Goal: Use online tool/utility: Use online tool/utility

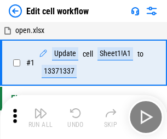
click at [41, 117] on img "button" at bounding box center [40, 112] width 13 height 13
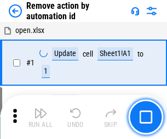
scroll to position [41, 0]
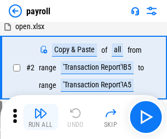
click at [41, 117] on img "button" at bounding box center [40, 112] width 13 height 13
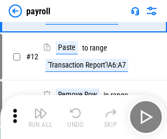
scroll to position [79, 0]
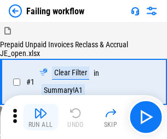
click at [41, 117] on img "button" at bounding box center [40, 112] width 13 height 13
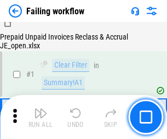
scroll to position [177, 0]
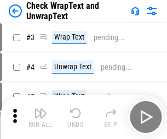
click at [41, 117] on img "button" at bounding box center [40, 112] width 13 height 13
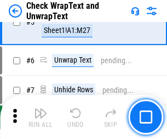
scroll to position [195, 0]
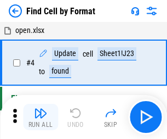
click at [41, 117] on img "button" at bounding box center [40, 112] width 13 height 13
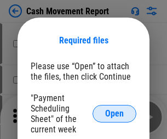
click at [115, 113] on span "Open" at bounding box center [114, 113] width 19 height 9
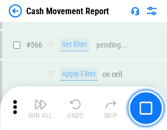
scroll to position [5024, 0]
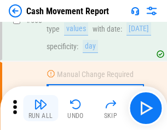
click at [41, 109] on img "button" at bounding box center [40, 104] width 13 height 13
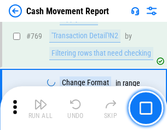
scroll to position [6091, 0]
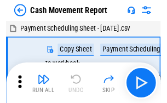
scroll to position [20, 0]
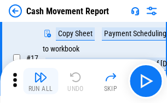
click at [41, 81] on img "button" at bounding box center [40, 77] width 13 height 13
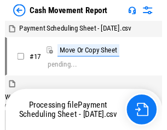
scroll to position [6, 0]
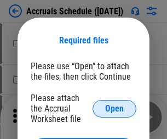
click at [115, 108] on span "Open" at bounding box center [114, 108] width 19 height 9
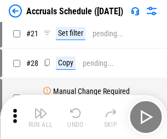
click at [41, 117] on img "button" at bounding box center [40, 112] width 13 height 13
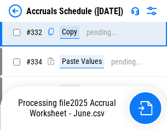
scroll to position [2081, 0]
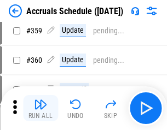
click at [41, 109] on img "button" at bounding box center [40, 104] width 13 height 13
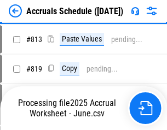
scroll to position [4694, 0]
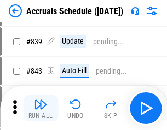
click at [41, 109] on img "button" at bounding box center [40, 104] width 13 height 13
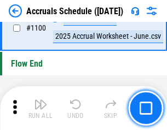
scroll to position [6667, 0]
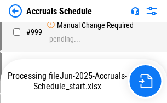
scroll to position [5510, 0]
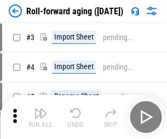
click at [41, 109] on img "button" at bounding box center [40, 112] width 13 height 13
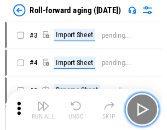
scroll to position [2, 0]
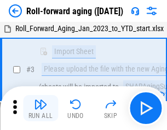
click at [41, 109] on img "button" at bounding box center [40, 104] width 13 height 13
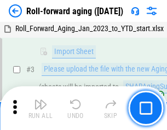
scroll to position [71, 0]
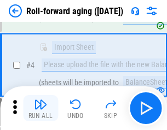
click at [41, 109] on img "button" at bounding box center [40, 104] width 13 height 13
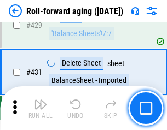
scroll to position [3801, 0]
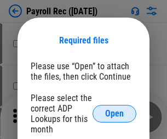
click at [115, 113] on span "Open" at bounding box center [114, 113] width 19 height 9
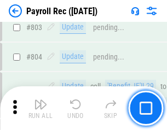
scroll to position [6964, 0]
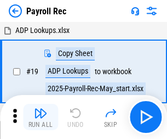
click at [41, 117] on img "button" at bounding box center [40, 112] width 13 height 13
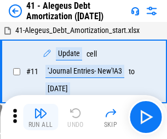
click at [41, 117] on img "button" at bounding box center [40, 112] width 13 height 13
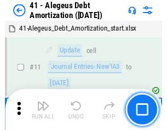
scroll to position [135, 0]
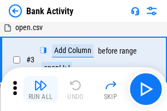
click at [41, 89] on img "button" at bounding box center [40, 85] width 13 height 13
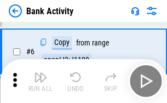
scroll to position [58, 0]
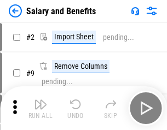
click at [41, 109] on img "button" at bounding box center [40, 104] width 13 height 13
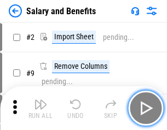
scroll to position [15, 0]
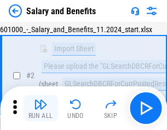
click at [41, 109] on img "button" at bounding box center [40, 104] width 13 height 13
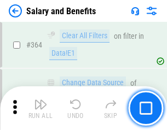
scroll to position [5162, 0]
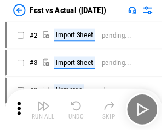
scroll to position [14, 0]
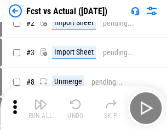
click at [41, 109] on img "button" at bounding box center [40, 104] width 13 height 13
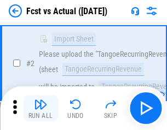
click at [41, 109] on img "button" at bounding box center [40, 104] width 13 height 13
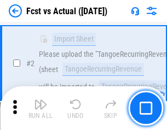
scroll to position [102, 0]
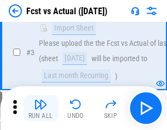
click at [41, 109] on img "button" at bounding box center [40, 104] width 13 height 13
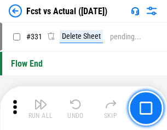
scroll to position [5247, 0]
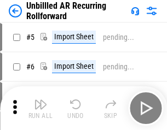
click at [41, 109] on img "button" at bounding box center [40, 104] width 13 height 13
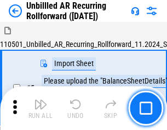
scroll to position [24, 0]
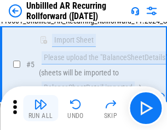
click at [41, 109] on img "button" at bounding box center [40, 104] width 13 height 13
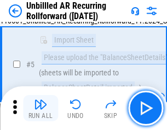
scroll to position [103, 0]
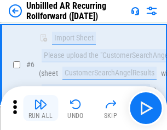
click at [41, 109] on img "button" at bounding box center [40, 104] width 13 height 13
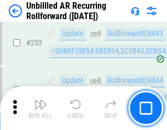
scroll to position [3723, 0]
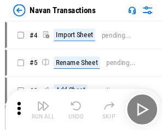
scroll to position [18, 0]
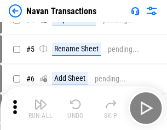
click at [41, 109] on img "button" at bounding box center [40, 104] width 13 height 13
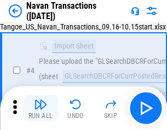
click at [41, 109] on img "button" at bounding box center [40, 104] width 13 height 13
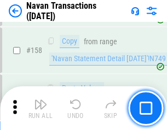
scroll to position [3554, 0]
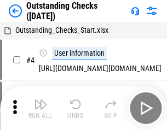
click at [41, 109] on img "button" at bounding box center [40, 104] width 13 height 13
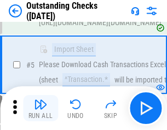
click at [41, 109] on img "button" at bounding box center [40, 104] width 13 height 13
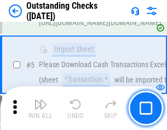
scroll to position [115, 0]
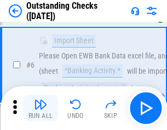
click at [41, 109] on img "button" at bounding box center [40, 104] width 13 height 13
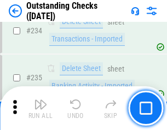
scroll to position [3328, 0]
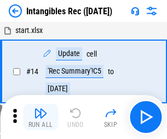
click at [41, 117] on img "button" at bounding box center [40, 112] width 13 height 13
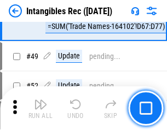
scroll to position [427, 0]
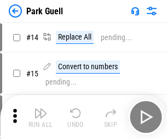
click at [41, 109] on img "button" at bounding box center [40, 112] width 13 height 13
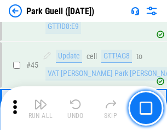
scroll to position [1371, 0]
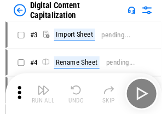
scroll to position [32, 0]
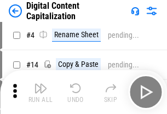
click at [41, 92] on img "button" at bounding box center [40, 88] width 13 height 13
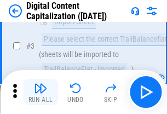
click at [41, 92] on img "button" at bounding box center [40, 88] width 13 height 13
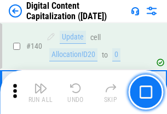
scroll to position [1162, 0]
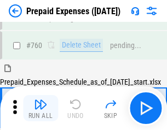
click at [41, 109] on img "button" at bounding box center [40, 104] width 13 height 13
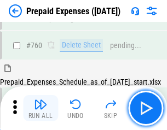
scroll to position [3038, 0]
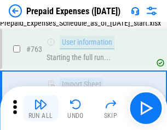
click at [41, 109] on img "button" at bounding box center [40, 104] width 13 height 13
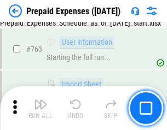
scroll to position [3103, 0]
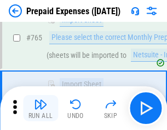
click at [41, 109] on img "button" at bounding box center [40, 104] width 13 height 13
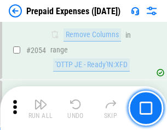
scroll to position [11457, 0]
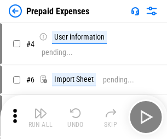
click at [41, 117] on img "button" at bounding box center [40, 112] width 13 height 13
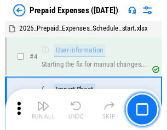
scroll to position [48, 0]
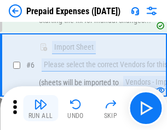
click at [41, 109] on img "button" at bounding box center [40, 104] width 13 height 13
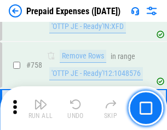
scroll to position [3906, 0]
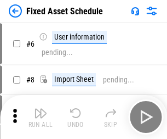
click at [41, 117] on img "button" at bounding box center [40, 112] width 13 height 13
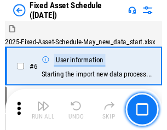
scroll to position [59, 0]
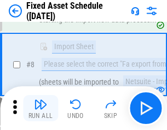
click at [41, 109] on img "button" at bounding box center [40, 104] width 13 height 13
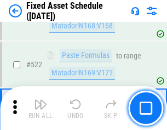
scroll to position [3810, 0]
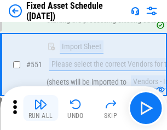
click at [41, 109] on img "button" at bounding box center [40, 104] width 13 height 13
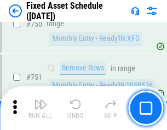
scroll to position [5344, 0]
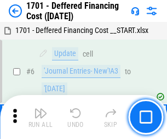
scroll to position [132, 0]
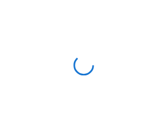
scroll to position [2, 0]
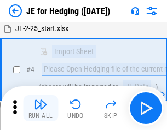
click at [41, 109] on img "button" at bounding box center [40, 104] width 13 height 13
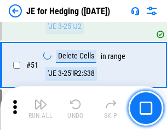
scroll to position [710, 0]
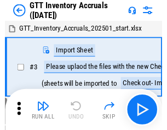
scroll to position [2, 0]
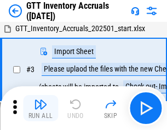
click at [41, 109] on img "button" at bounding box center [40, 104] width 13 height 13
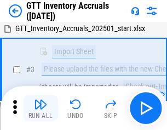
click at [41, 109] on img "button" at bounding box center [40, 104] width 13 height 13
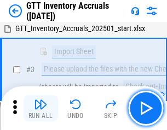
scroll to position [71, 0]
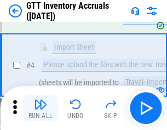
click at [41, 109] on img "button" at bounding box center [40, 104] width 13 height 13
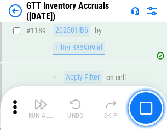
scroll to position [8950, 0]
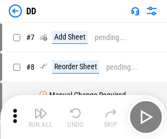
click at [41, 117] on img "button" at bounding box center [40, 112] width 13 height 13
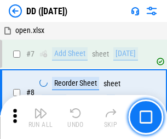
scroll to position [106, 0]
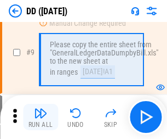
click at [41, 117] on img "button" at bounding box center [40, 112] width 13 height 13
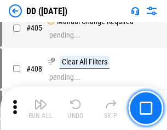
scroll to position [4904, 0]
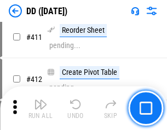
click at [41, 109] on img "button" at bounding box center [40, 104] width 13 height 13
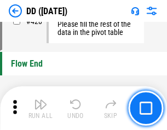
scroll to position [5246, 0]
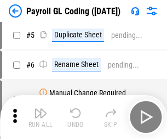
click at [41, 117] on img "button" at bounding box center [40, 112] width 13 height 13
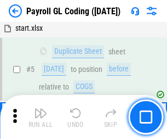
scroll to position [132, 0]
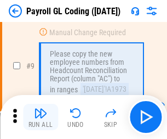
click at [41, 117] on img "button" at bounding box center [40, 112] width 13 height 13
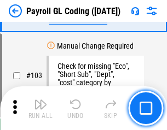
scroll to position [2572, 0]
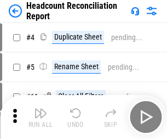
click at [41, 117] on img "button" at bounding box center [40, 112] width 13 height 13
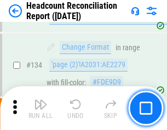
scroll to position [1318, 0]
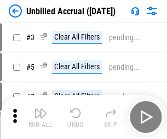
click at [41, 117] on img "button" at bounding box center [40, 112] width 13 height 13
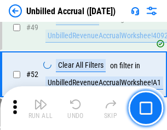
scroll to position [994, 0]
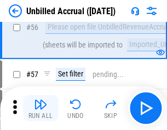
click at [41, 109] on img "button" at bounding box center [40, 104] width 13 height 13
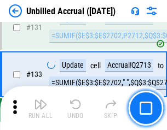
scroll to position [3265, 0]
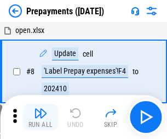
click at [41, 117] on img "button" at bounding box center [40, 112] width 13 height 13
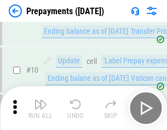
scroll to position [69, 0]
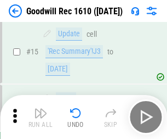
scroll to position [187, 0]
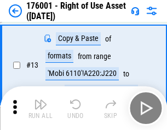
scroll to position [71, 0]
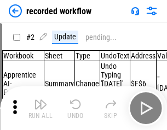
click at [41, 109] on img "button" at bounding box center [40, 104] width 13 height 13
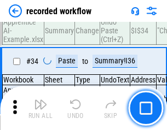
scroll to position [3426, 0]
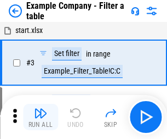
click at [41, 117] on img "button" at bounding box center [40, 112] width 13 height 13
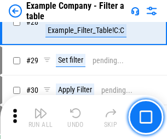
scroll to position [1003, 0]
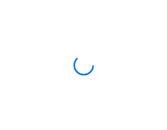
scroll to position [17, 0]
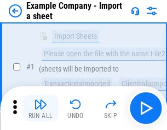
click at [41, 109] on img "button" at bounding box center [40, 104] width 13 height 13
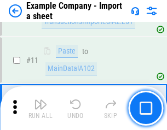
scroll to position [242, 0]
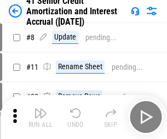
click at [41, 109] on img "button" at bounding box center [40, 112] width 13 height 13
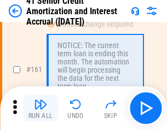
click at [41, 109] on img "button" at bounding box center [40, 104] width 13 height 13
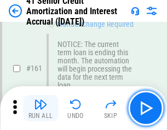
scroll to position [1172, 0]
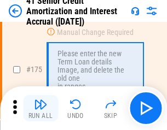
click at [41, 109] on img "button" at bounding box center [40, 104] width 13 height 13
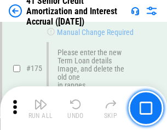
scroll to position [1284, 0]
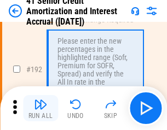
click at [41, 109] on img "button" at bounding box center [40, 104] width 13 height 13
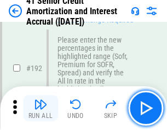
scroll to position [1399, 0]
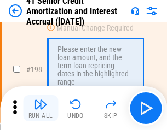
click at [41, 109] on img "button" at bounding box center [40, 104] width 13 height 13
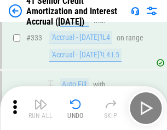
scroll to position [2800, 0]
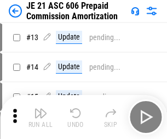
click at [41, 109] on img "button" at bounding box center [40, 112] width 13 height 13
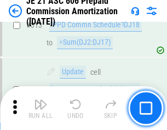
scroll to position [2046, 0]
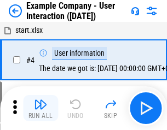
click at [41, 109] on img "button" at bounding box center [40, 104] width 13 height 13
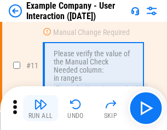
click at [41, 109] on img "button" at bounding box center [40, 104] width 13 height 13
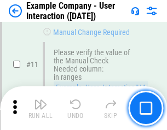
scroll to position [237, 0]
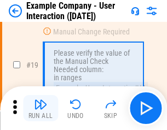
click at [41, 109] on img "button" at bounding box center [40, 104] width 13 height 13
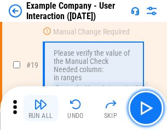
click at [41, 109] on img "button" at bounding box center [40, 104] width 13 height 13
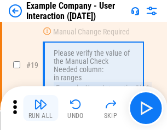
click at [41, 109] on img "button" at bounding box center [40, 104] width 13 height 13
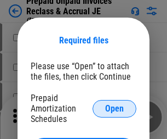
click at [115, 108] on span "Open" at bounding box center [114, 108] width 19 height 9
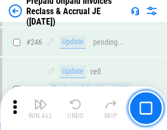
scroll to position [1480, 0]
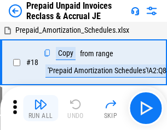
click at [41, 109] on img "button" at bounding box center [40, 104] width 13 height 13
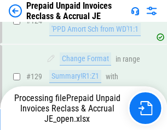
scroll to position [795, 0]
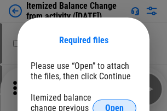
click at [115, 104] on span "Open" at bounding box center [114, 108] width 19 height 9
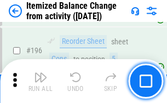
scroll to position [2110, 0]
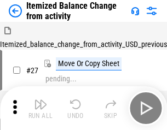
scroll to position [17, 0]
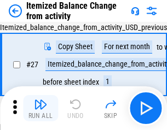
click at [41, 109] on img "button" at bounding box center [40, 104] width 13 height 13
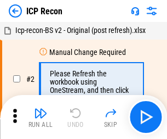
scroll to position [5, 0]
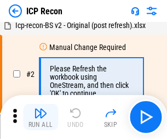
click at [41, 117] on img "button" at bounding box center [40, 112] width 13 height 13
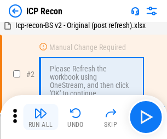
click at [41, 117] on img "button" at bounding box center [40, 112] width 13 height 13
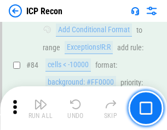
scroll to position [1074, 0]
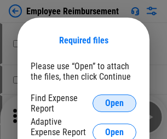
click at [115, 103] on span "Open" at bounding box center [114, 103] width 19 height 9
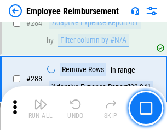
scroll to position [2979, 0]
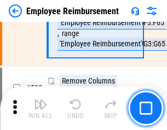
click at [41, 109] on img "button" at bounding box center [40, 104] width 13 height 13
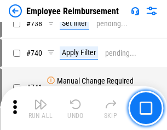
scroll to position [7690, 0]
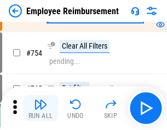
click at [41, 109] on img "button" at bounding box center [40, 104] width 13 height 13
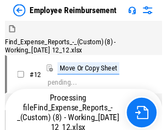
scroll to position [37, 0]
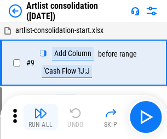
click at [41, 117] on img "button" at bounding box center [40, 112] width 13 height 13
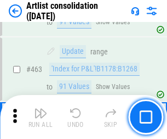
scroll to position [4799, 0]
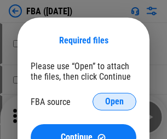
click at [115, 101] on span "Open" at bounding box center [114, 101] width 19 height 9
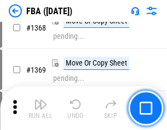
scroll to position [11771, 0]
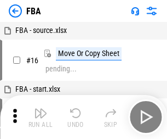
scroll to position [11, 0]
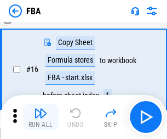
click at [41, 117] on img "button" at bounding box center [40, 112] width 13 height 13
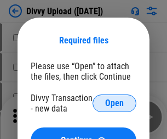
click at [115, 103] on span "Open" at bounding box center [114, 103] width 19 height 9
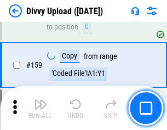
scroll to position [1135, 0]
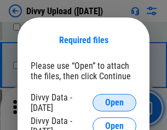
click at [115, 103] on span "Open" at bounding box center [114, 103] width 19 height 9
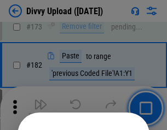
scroll to position [1230, 0]
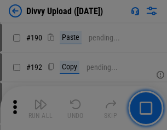
scroll to position [1383, 0]
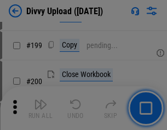
scroll to position [1594, 0]
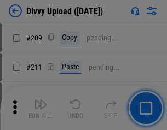
scroll to position [1862, 0]
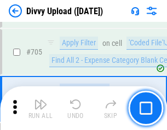
scroll to position [7498, 0]
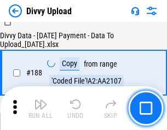
scroll to position [1290, 0]
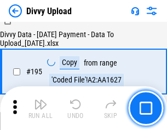
scroll to position [1532, 0]
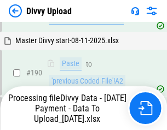
scroll to position [1468, 0]
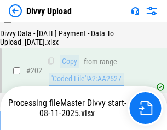
scroll to position [1774, 0]
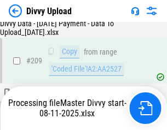
scroll to position [2071, 0]
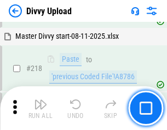
scroll to position [2435, 0]
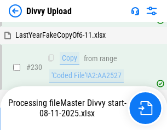
scroll to position [2720, 0]
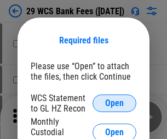
click at [115, 103] on span "Open" at bounding box center [114, 103] width 19 height 9
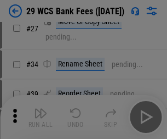
scroll to position [144, 0]
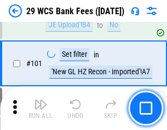
scroll to position [1068, 0]
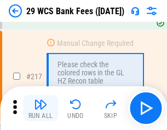
click at [41, 109] on img "button" at bounding box center [40, 104] width 13 height 13
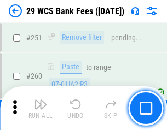
scroll to position [3541, 0]
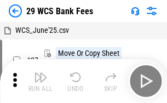
click at [41, 81] on img "button" at bounding box center [40, 77] width 13 height 13
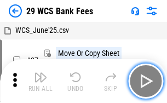
scroll to position [20, 0]
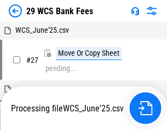
scroll to position [6, 0]
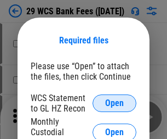
click at [115, 103] on span "Open" at bounding box center [114, 103] width 19 height 9
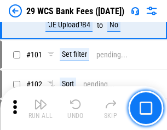
scroll to position [1068, 0]
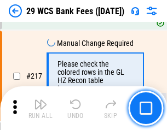
click at [41, 109] on img "button" at bounding box center [40, 104] width 13 height 13
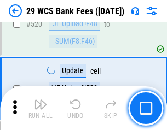
scroll to position [5657, 0]
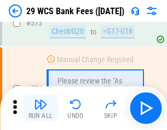
click at [41, 109] on img "button" at bounding box center [40, 104] width 13 height 13
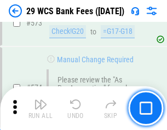
scroll to position [6070, 0]
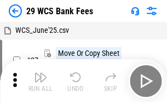
scroll to position [20, 0]
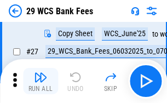
click at [41, 81] on img "button" at bounding box center [40, 77] width 13 height 13
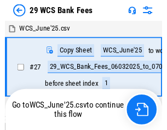
scroll to position [2, 0]
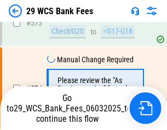
scroll to position [6057, 0]
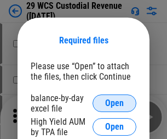
click at [115, 103] on span "Open" at bounding box center [114, 103] width 19 height 9
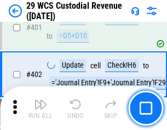
scroll to position [5077, 0]
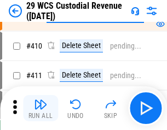
click at [41, 109] on img "button" at bounding box center [40, 104] width 13 height 13
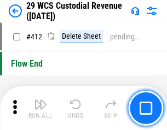
scroll to position [5235, 0]
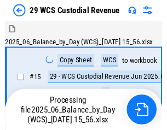
scroll to position [26, 0]
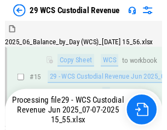
scroll to position [248, 0]
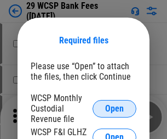
click at [115, 108] on span "Open" at bounding box center [114, 108] width 19 height 9
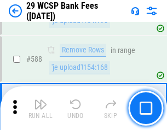
scroll to position [4314, 0]
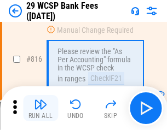
click at [41, 109] on img "button" at bounding box center [40, 104] width 13 height 13
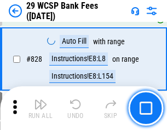
scroll to position [6954, 0]
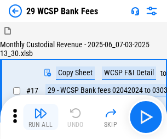
click at [41, 109] on img "button" at bounding box center [40, 112] width 13 height 13
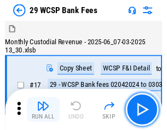
scroll to position [26, 0]
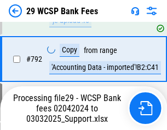
scroll to position [6589, 0]
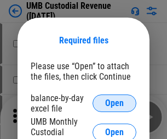
click at [115, 103] on span "Open" at bounding box center [114, 103] width 19 height 9
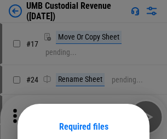
scroll to position [86, 0]
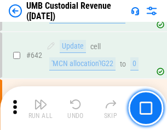
scroll to position [5677, 0]
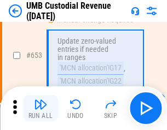
click at [41, 109] on img "button" at bounding box center [40, 104] width 13 height 13
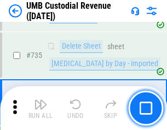
scroll to position [6702, 0]
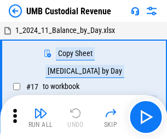
scroll to position [8, 0]
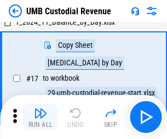
click at [41, 117] on img "button" at bounding box center [40, 112] width 13 height 13
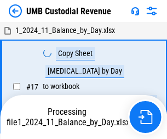
scroll to position [8, 0]
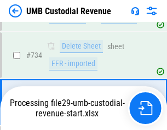
scroll to position [6630, 0]
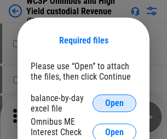
click at [115, 103] on span "Open" at bounding box center [114, 103] width 19 height 9
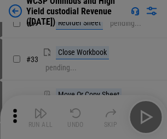
scroll to position [250, 0]
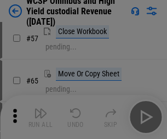
scroll to position [478, 0]
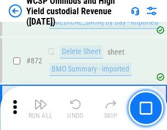
scroll to position [9277, 0]
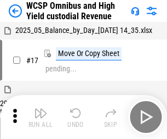
click at [41, 109] on img "button" at bounding box center [40, 112] width 13 height 13
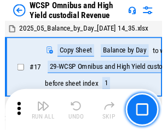
scroll to position [6, 0]
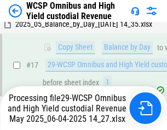
scroll to position [228, 0]
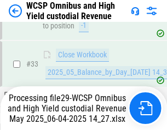
scroll to position [543, 0]
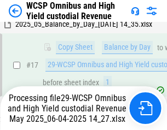
scroll to position [228, 0]
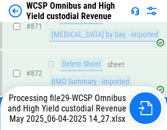
scroll to position [9251, 0]
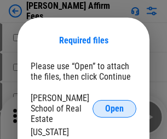
click at [115, 104] on span "Open" at bounding box center [114, 108] width 19 height 9
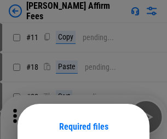
scroll to position [86, 0]
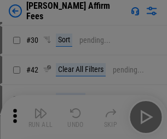
scroll to position [223, 0]
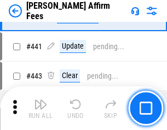
scroll to position [2521, 0]
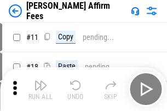
click at [41, 81] on img "button" at bounding box center [40, 85] width 13 height 13
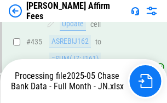
scroll to position [2875, 0]
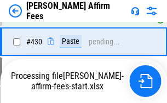
scroll to position [2385, 0]
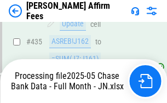
scroll to position [2875, 0]
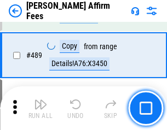
scroll to position [2861, 0]
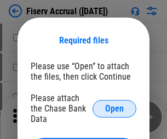
click at [115, 104] on span "Open" at bounding box center [114, 108] width 19 height 9
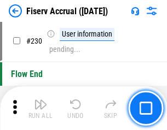
scroll to position [3473, 0]
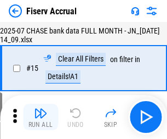
click at [41, 117] on img "button" at bounding box center [40, 112] width 13 height 13
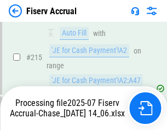
scroll to position [3460, 0]
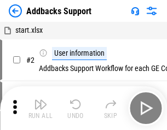
click at [41, 109] on img "button" at bounding box center [40, 104] width 13 height 13
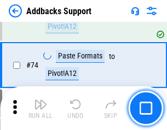
scroll to position [798, 0]
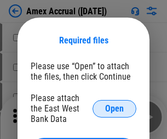
click at [115, 108] on span "Open" at bounding box center [114, 108] width 19 height 9
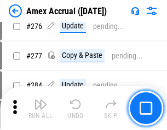
scroll to position [2853, 0]
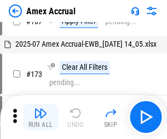
click at [41, 117] on img "button" at bounding box center [40, 112] width 13 height 13
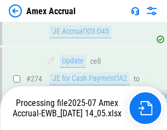
scroll to position [3195, 0]
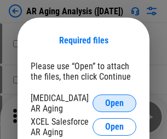
click at [115, 101] on span "Open" at bounding box center [114, 103] width 19 height 9
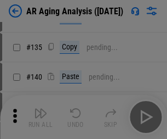
scroll to position [330, 0]
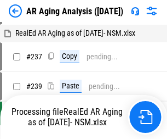
scroll to position [11, 0]
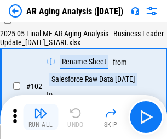
click at [41, 117] on img "button" at bounding box center [40, 112] width 13 height 13
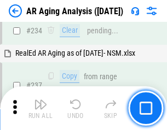
scroll to position [1699, 0]
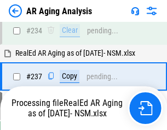
scroll to position [1686, 0]
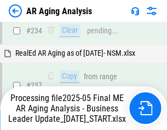
scroll to position [1686, 0]
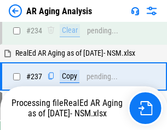
scroll to position [1686, 0]
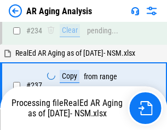
scroll to position [1732, 0]
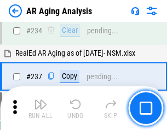
scroll to position [1686, 0]
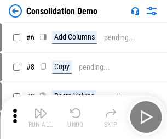
click at [41, 117] on img "button" at bounding box center [40, 112] width 13 height 13
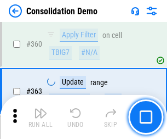
scroll to position [3674, 0]
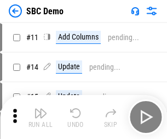
click at [41, 117] on img "button" at bounding box center [40, 112] width 13 height 13
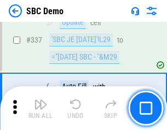
scroll to position [2883, 0]
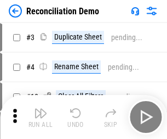
click at [41, 117] on img "button" at bounding box center [40, 112] width 13 height 13
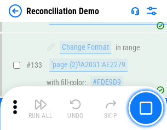
scroll to position [1302, 0]
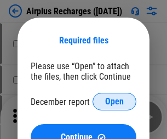
click at [115, 101] on span "Open" at bounding box center [114, 101] width 19 height 9
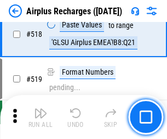
scroll to position [4717, 0]
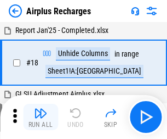
click at [41, 117] on img "button" at bounding box center [40, 112] width 13 height 13
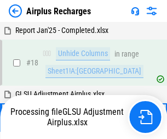
scroll to position [48, 0]
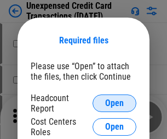
click at [115, 103] on span "Open" at bounding box center [114, 103] width 19 height 9
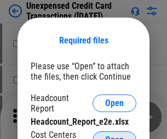
click at [115, 135] on span "Open" at bounding box center [114, 139] width 19 height 9
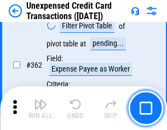
scroll to position [2819, 0]
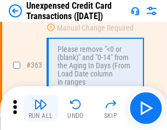
click at [41, 109] on img "button" at bounding box center [40, 104] width 13 height 13
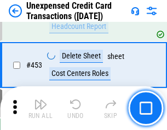
scroll to position [3738, 0]
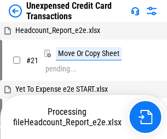
scroll to position [17, 0]
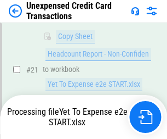
scroll to position [178, 0]
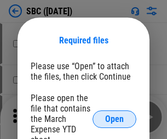
click at [115, 118] on span "Open" at bounding box center [114, 119] width 19 height 9
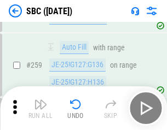
scroll to position [2142, 0]
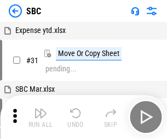
scroll to position [11, 0]
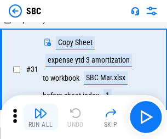
click at [41, 117] on img "button" at bounding box center [40, 112] width 13 height 13
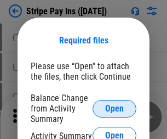
click at [115, 108] on span "Open" at bounding box center [114, 108] width 19 height 9
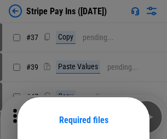
scroll to position [79, 0]
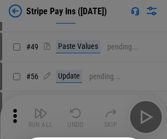
scroll to position [199, 0]
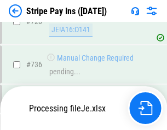
scroll to position [5772, 0]
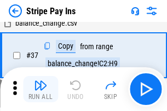
click at [41, 89] on img "button" at bounding box center [40, 85] width 13 height 13
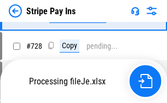
scroll to position [5748, 0]
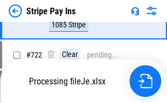
scroll to position [5748, 0]
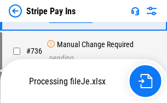
scroll to position [5748, 0]
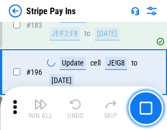
scroll to position [1484, 0]
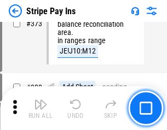
click at [41, 109] on img "button" at bounding box center [40, 104] width 13 height 13
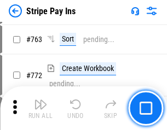
scroll to position [5734, 0]
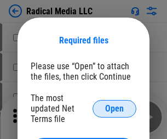
click at [115, 108] on span "Open" at bounding box center [114, 108] width 19 height 9
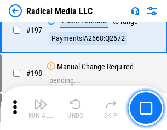
scroll to position [2535, 0]
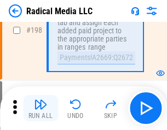
click at [41, 109] on img "button" at bounding box center [40, 104] width 13 height 13
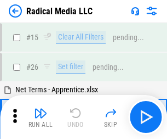
scroll to position [61, 0]
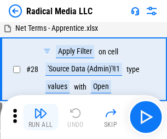
click at [41, 117] on img "button" at bounding box center [40, 112] width 13 height 13
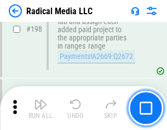
scroll to position [2748, 0]
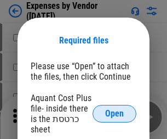
click at [115, 113] on span "Open" at bounding box center [114, 113] width 19 height 9
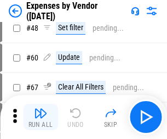
click at [41, 117] on img "button" at bounding box center [40, 112] width 13 height 13
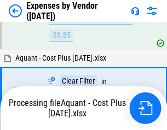
scroll to position [1081, 0]
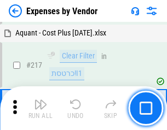
scroll to position [1126, 0]
